Goal: Task Accomplishment & Management: Complete application form

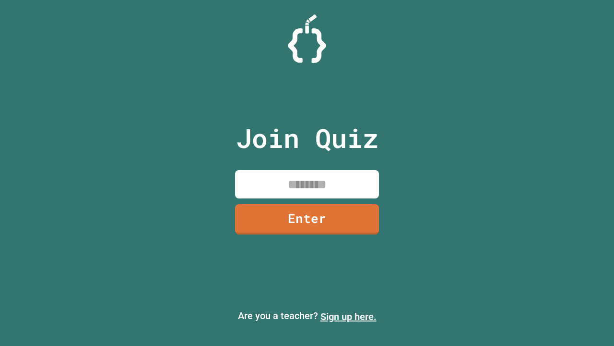
click at [348, 316] on link "Sign up here." at bounding box center [349, 316] width 56 height 12
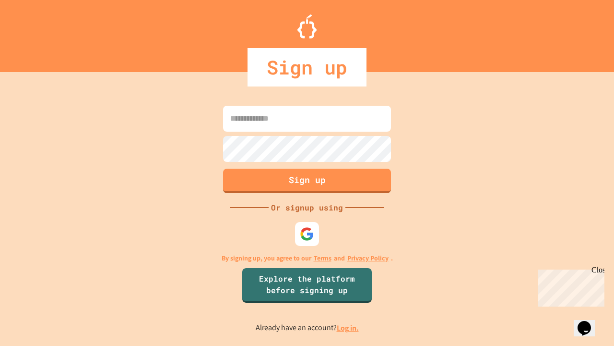
click at [348, 327] on link "Log in." at bounding box center [348, 327] width 22 height 10
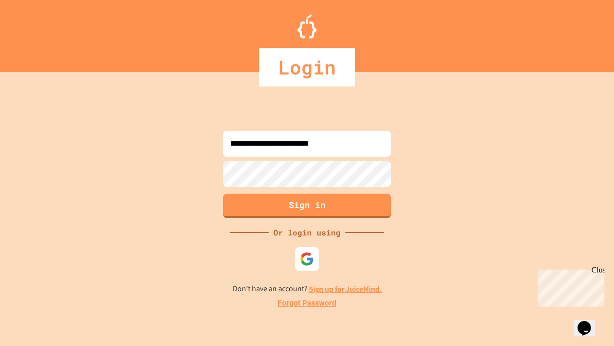
type input "**********"
